Goal: Information Seeking & Learning: Learn about a topic

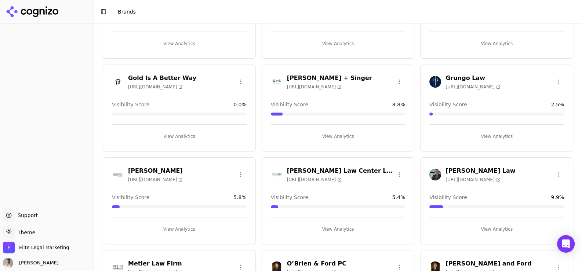
scroll to position [367, 0]
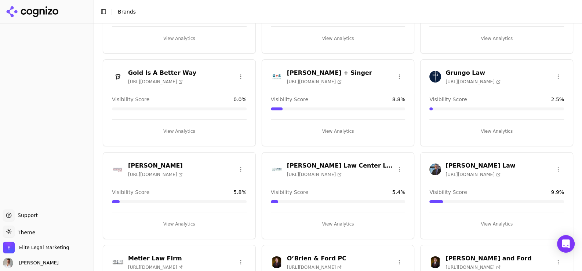
click at [143, 164] on h3 "[PERSON_NAME]" at bounding box center [155, 166] width 55 height 9
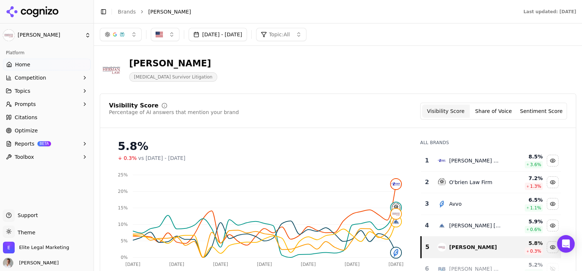
click at [27, 80] on span "Competition" at bounding box center [31, 77] width 32 height 7
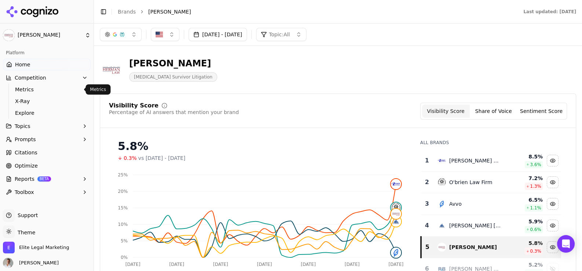
click at [23, 88] on span "Metrics" at bounding box center [47, 89] width 64 height 7
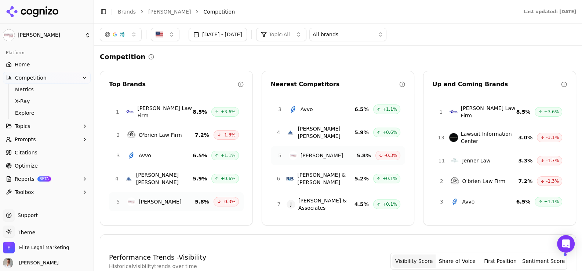
click at [23, 64] on span "Home" at bounding box center [22, 64] width 15 height 7
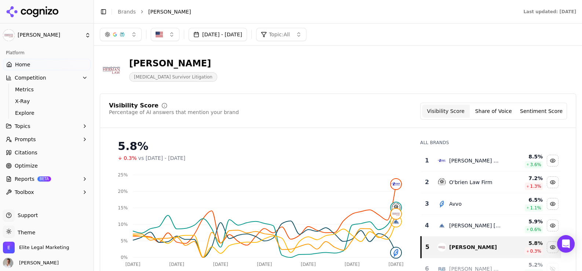
click at [484, 113] on button "Share of Voice" at bounding box center [494, 111] width 48 height 13
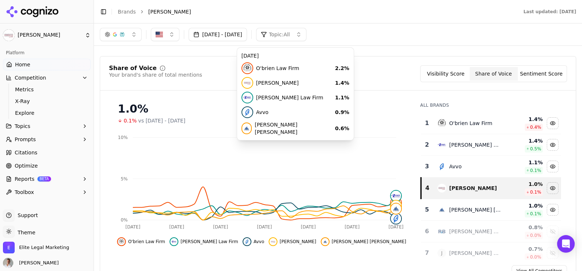
scroll to position [36, 0]
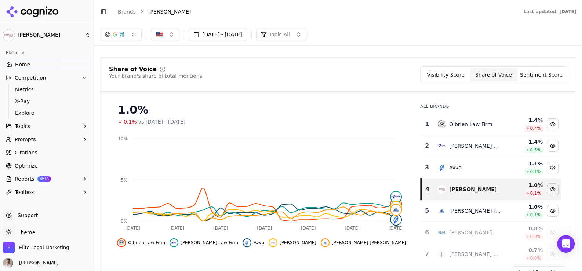
click at [548, 76] on button "Sentiment Score" at bounding box center [542, 74] width 48 height 13
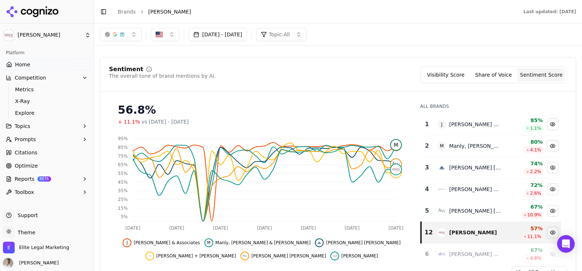
click at [449, 76] on button "Visibility Score" at bounding box center [446, 74] width 48 height 13
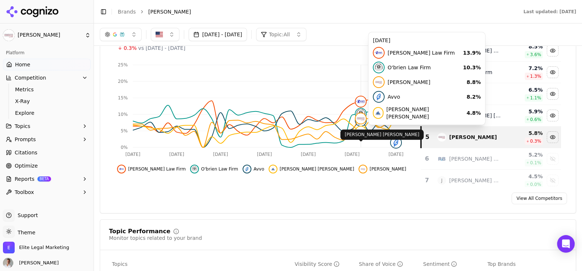
scroll to position [0, 0]
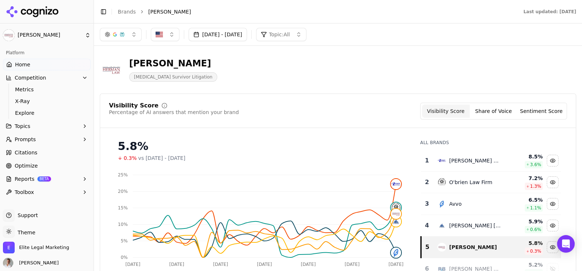
click at [492, 110] on button "Share of Voice" at bounding box center [494, 111] width 48 height 13
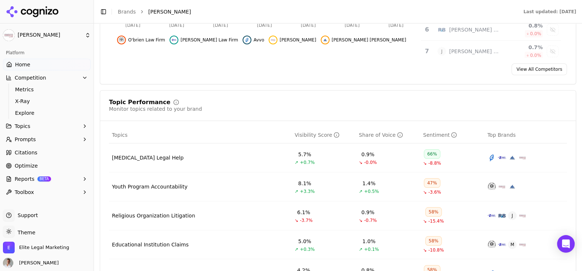
scroll to position [257, 0]
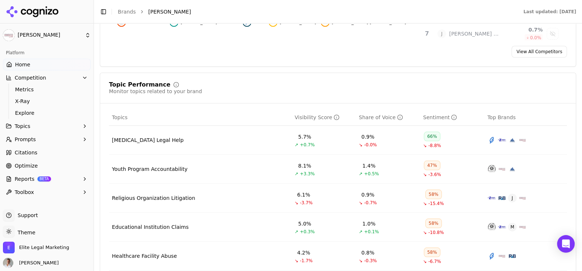
click at [17, 166] on span "Optimize" at bounding box center [26, 165] width 23 height 7
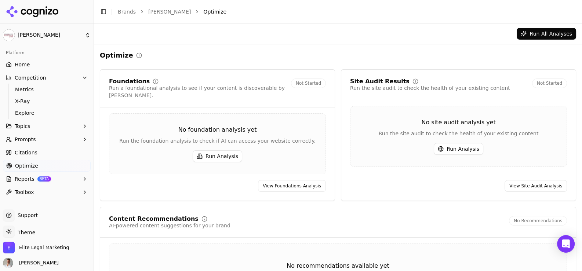
click at [22, 164] on span "Optimize" at bounding box center [26, 165] width 23 height 7
click at [22, 127] on span "Topics" at bounding box center [23, 126] width 16 height 7
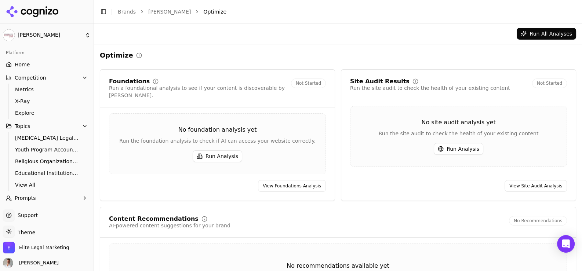
click at [32, 150] on span "Youth Program Accountability" at bounding box center [47, 149] width 64 height 7
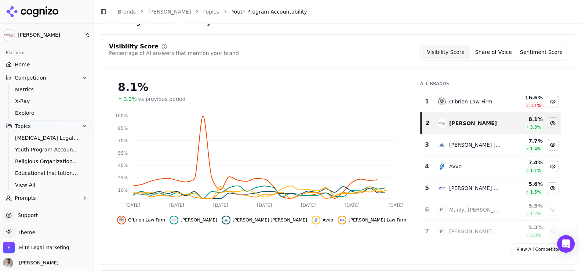
scroll to position [73, 0]
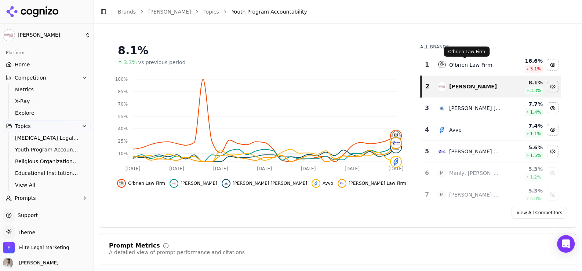
click at [458, 65] on div "O'brien Law Firm" at bounding box center [470, 64] width 43 height 7
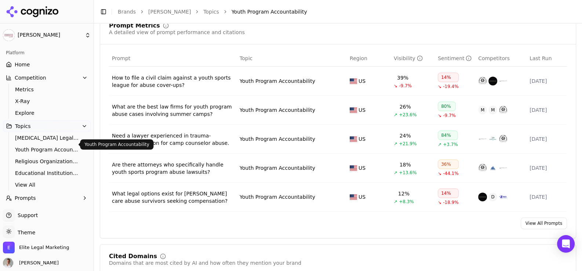
scroll to position [36, 0]
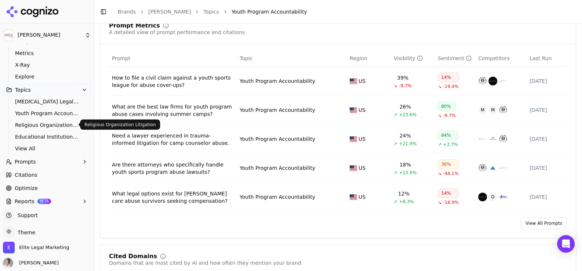
click at [39, 124] on span "Religious Organization Litigation" at bounding box center [47, 124] width 64 height 7
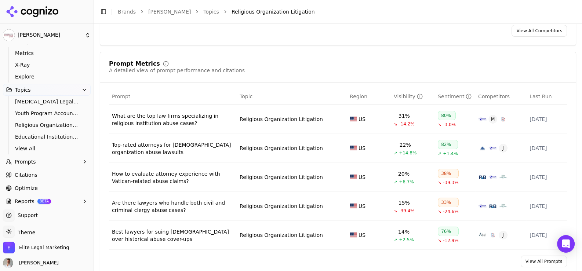
scroll to position [257, 0]
